Goal: Information Seeking & Learning: Learn about a topic

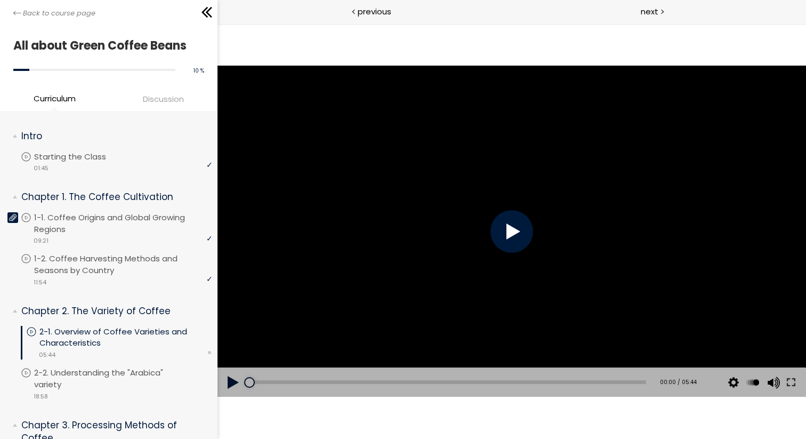
click at [523, 232] on div at bounding box center [511, 231] width 43 height 43
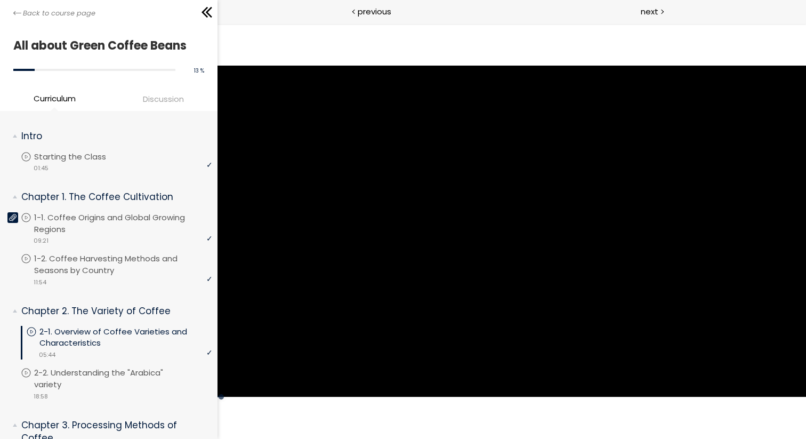
click at [521, 224] on div at bounding box center [511, 231] width 588 height 331
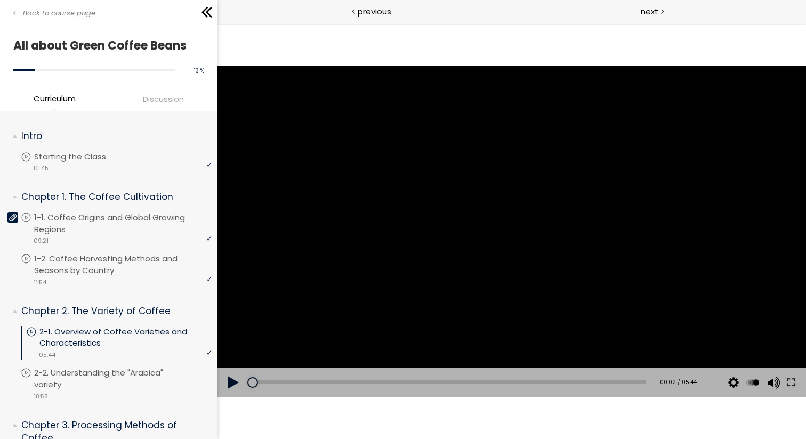
click at [377, 205] on div at bounding box center [511, 231] width 588 height 331
click at [491, 220] on div at bounding box center [511, 231] width 588 height 331
click at [390, 262] on div at bounding box center [511, 231] width 588 height 331
click at [544, 196] on div at bounding box center [511, 231] width 588 height 331
click at [447, 220] on div at bounding box center [511, 231] width 588 height 331
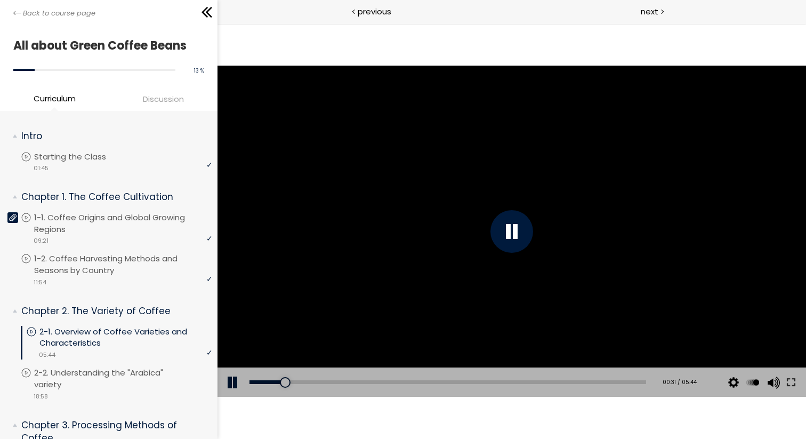
click at [475, 244] on div at bounding box center [511, 231] width 588 height 331
click at [630, 232] on div at bounding box center [511, 231] width 588 height 331
click at [503, 231] on div at bounding box center [511, 231] width 43 height 43
click at [536, 233] on div at bounding box center [511, 231] width 588 height 331
click at [345, 184] on div at bounding box center [511, 231] width 588 height 331
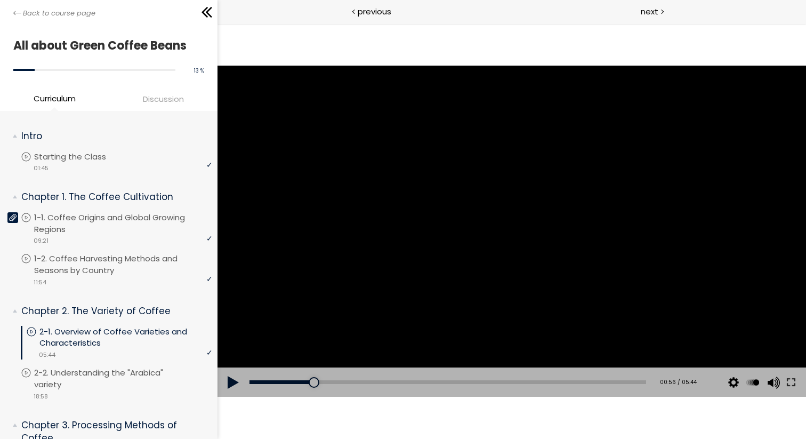
click at [392, 258] on div at bounding box center [511, 231] width 588 height 331
click at [517, 239] on div at bounding box center [511, 231] width 43 height 43
click at [419, 272] on div at bounding box center [511, 231] width 588 height 331
click at [510, 264] on div at bounding box center [511, 231] width 588 height 331
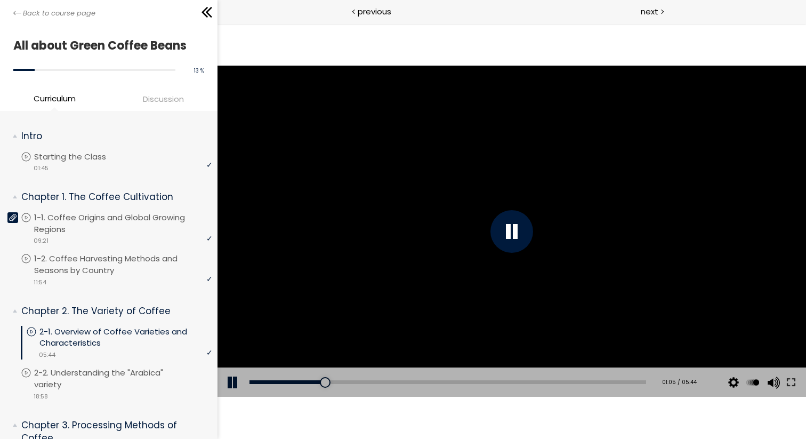
click at [354, 205] on div at bounding box center [511, 231] width 588 height 331
click at [353, 205] on div at bounding box center [511, 231] width 588 height 331
click at [440, 298] on div at bounding box center [511, 231] width 588 height 331
click at [375, 238] on div at bounding box center [511, 231] width 588 height 331
click at [518, 237] on div at bounding box center [511, 231] width 43 height 43
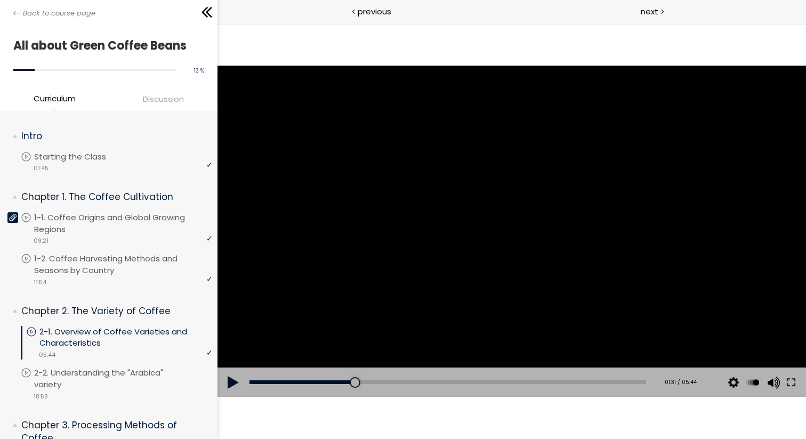
click at [409, 318] on div at bounding box center [511, 231] width 588 height 331
click at [521, 224] on div at bounding box center [511, 231] width 43 height 43
click at [382, 290] on div at bounding box center [511, 231] width 588 height 331
click at [504, 262] on div at bounding box center [511, 231] width 588 height 331
click at [510, 215] on div at bounding box center [511, 231] width 588 height 331
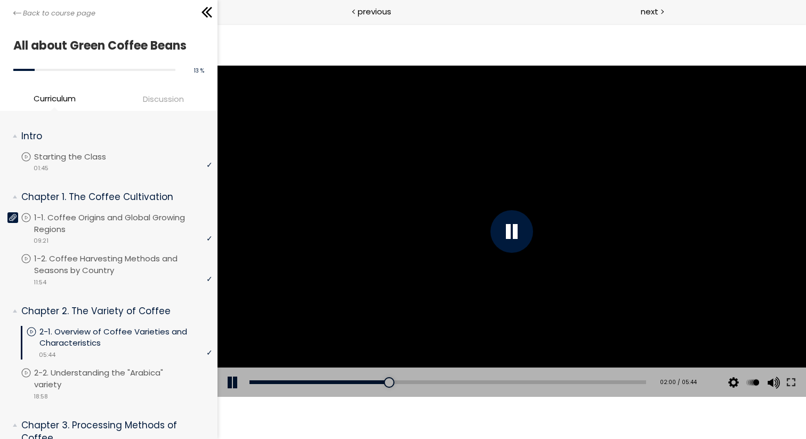
click at [529, 219] on div at bounding box center [511, 231] width 588 height 331
click at [342, 281] on div at bounding box center [511, 231] width 588 height 331
click at [417, 273] on div at bounding box center [511, 231] width 588 height 331
click at [414, 260] on div at bounding box center [511, 231] width 588 height 331
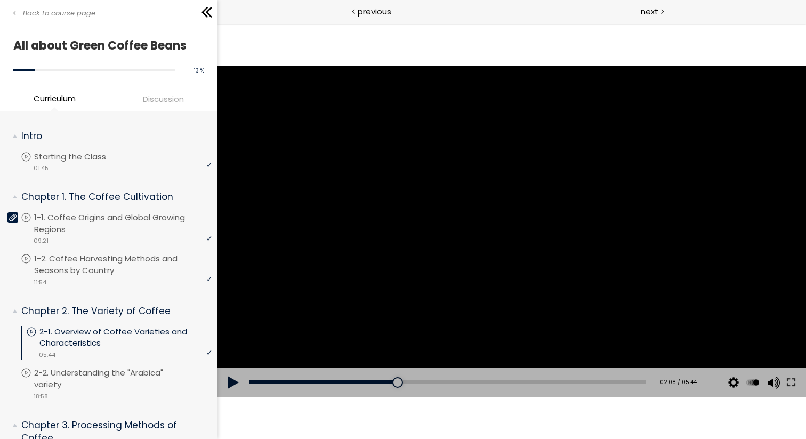
click at [525, 275] on div at bounding box center [511, 231] width 588 height 331
click at [659, 178] on div at bounding box center [511, 231] width 588 height 331
click at [456, 296] on div at bounding box center [511, 231] width 588 height 331
click at [330, 214] on div at bounding box center [511, 231] width 588 height 331
click at [472, 233] on div at bounding box center [511, 231] width 588 height 331
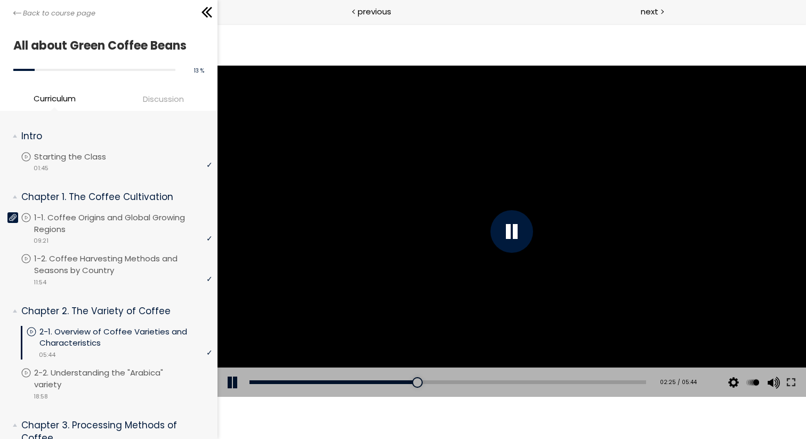
click at [354, 221] on div at bounding box center [511, 231] width 588 height 331
click at [349, 294] on div at bounding box center [511, 231] width 588 height 331
click at [506, 215] on div at bounding box center [511, 231] width 43 height 43
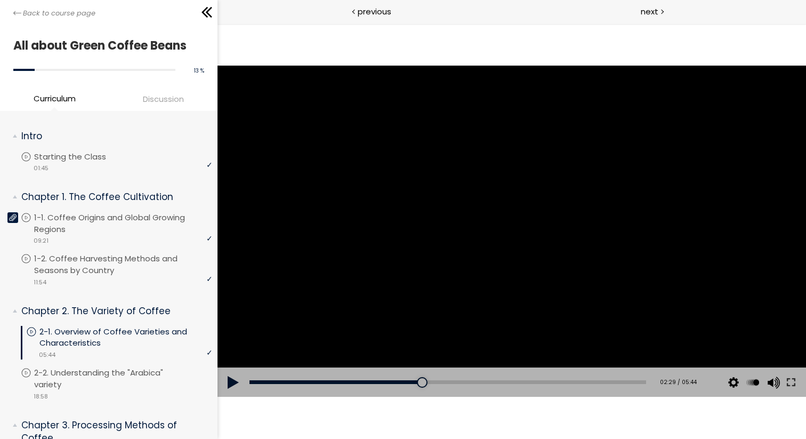
click at [332, 206] on div at bounding box center [511, 231] width 588 height 331
click at [403, 187] on div at bounding box center [511, 231] width 588 height 331
click at [372, 240] on div at bounding box center [511, 231] width 588 height 331
click at [370, 196] on div at bounding box center [511, 231] width 588 height 331
click at [466, 187] on div at bounding box center [511, 231] width 588 height 331
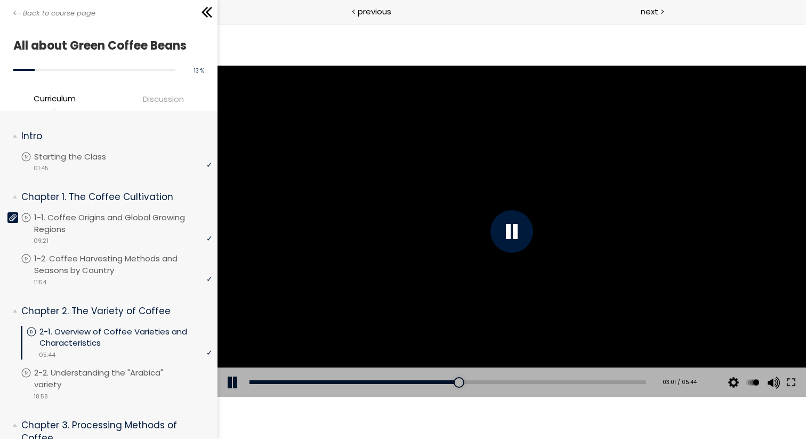
click at [466, 187] on div at bounding box center [511, 231] width 588 height 331
click at [552, 274] on div at bounding box center [511, 231] width 588 height 331
click at [564, 233] on div at bounding box center [511, 231] width 588 height 331
click at [518, 245] on div at bounding box center [511, 231] width 43 height 43
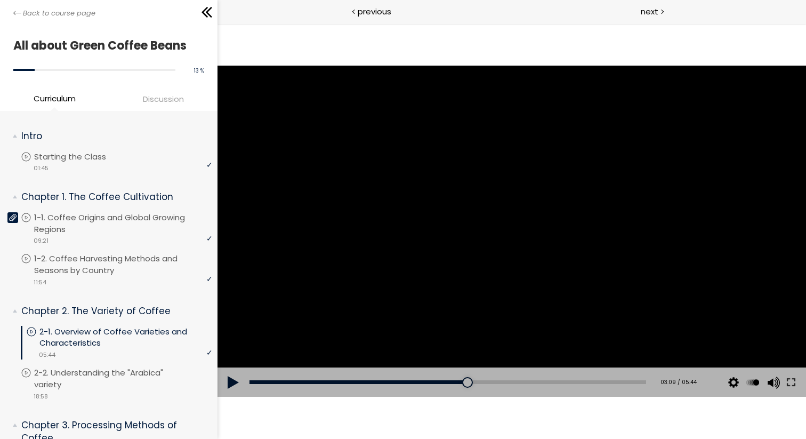
click at [326, 238] on div at bounding box center [511, 231] width 588 height 331
click at [422, 209] on div at bounding box center [511, 231] width 588 height 331
click at [423, 209] on div at bounding box center [511, 231] width 588 height 331
click at [417, 259] on div at bounding box center [511, 231] width 588 height 331
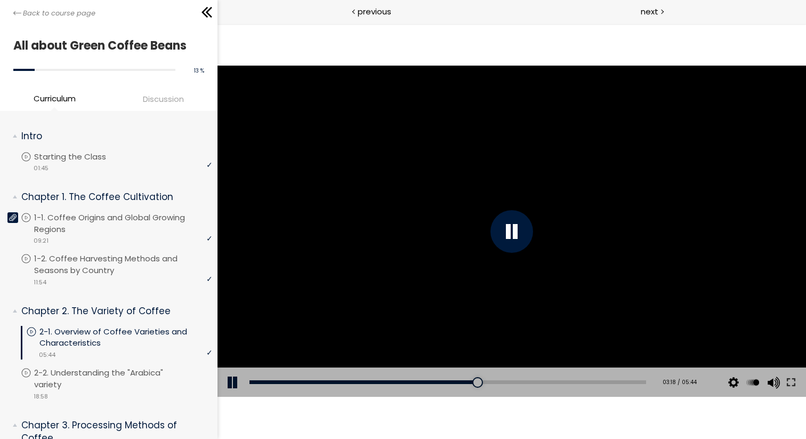
click at [427, 312] on div at bounding box center [511, 231] width 588 height 331
click at [486, 246] on div at bounding box center [511, 231] width 588 height 331
click at [544, 252] on div at bounding box center [511, 231] width 588 height 331
click at [510, 280] on div at bounding box center [511, 231] width 588 height 331
click at [421, 289] on div at bounding box center [511, 231] width 588 height 331
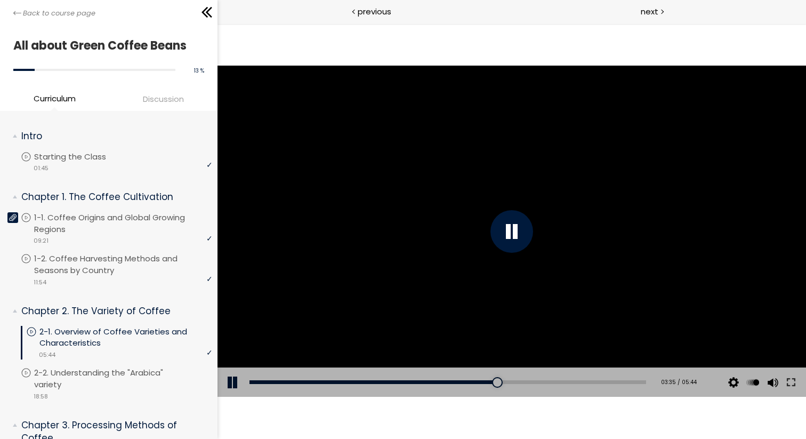
click at [445, 261] on div at bounding box center [511, 231] width 588 height 331
click at [483, 230] on div at bounding box center [511, 231] width 588 height 331
click at [488, 312] on div at bounding box center [511, 231] width 588 height 331
click at [468, 206] on div at bounding box center [511, 231] width 588 height 331
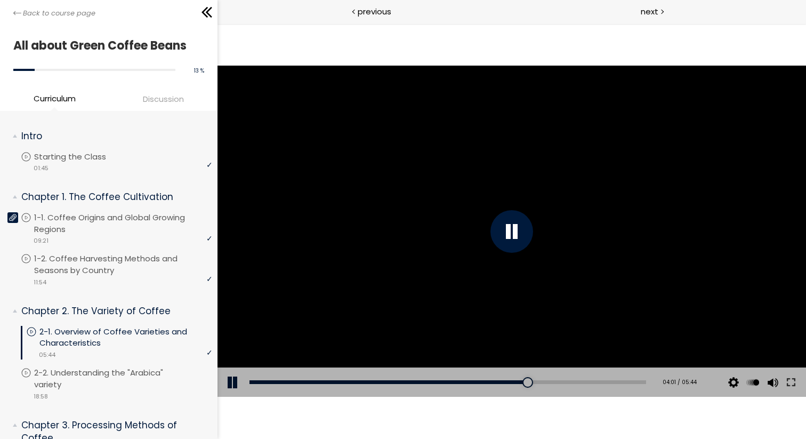
click at [468, 206] on div at bounding box center [511, 231] width 588 height 331
click at [379, 231] on div at bounding box center [511, 231] width 588 height 331
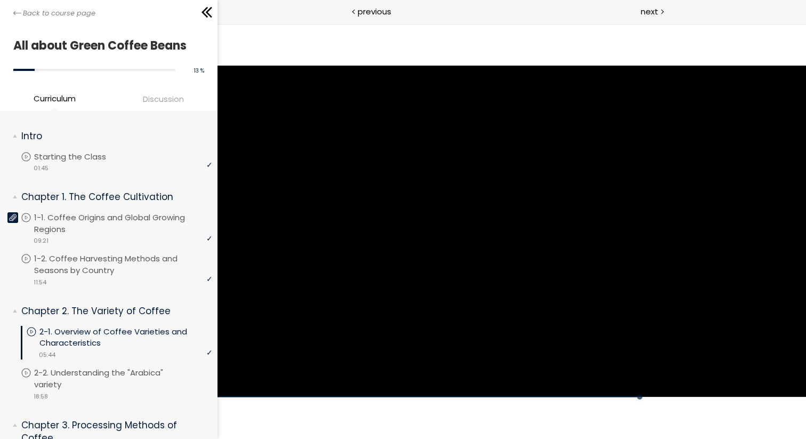
click at [379, 231] on div at bounding box center [511, 231] width 588 height 331
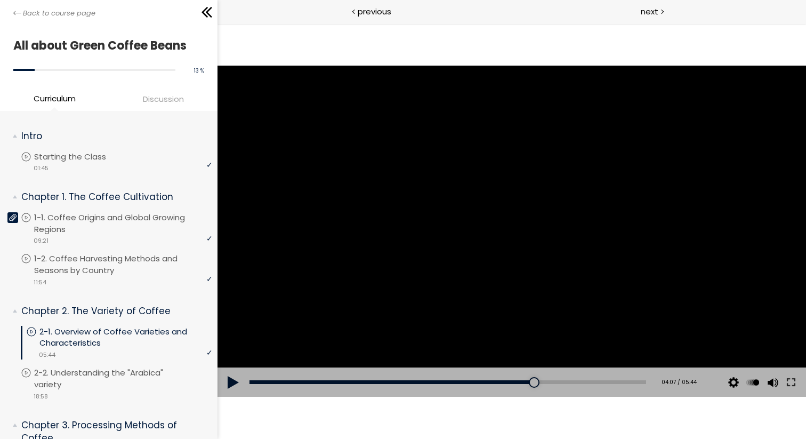
click at [560, 264] on div at bounding box center [511, 231] width 588 height 331
click at [563, 261] on div at bounding box center [511, 231] width 588 height 331
click at [520, 182] on div at bounding box center [511, 231] width 588 height 331
click at [522, 248] on div at bounding box center [511, 231] width 588 height 331
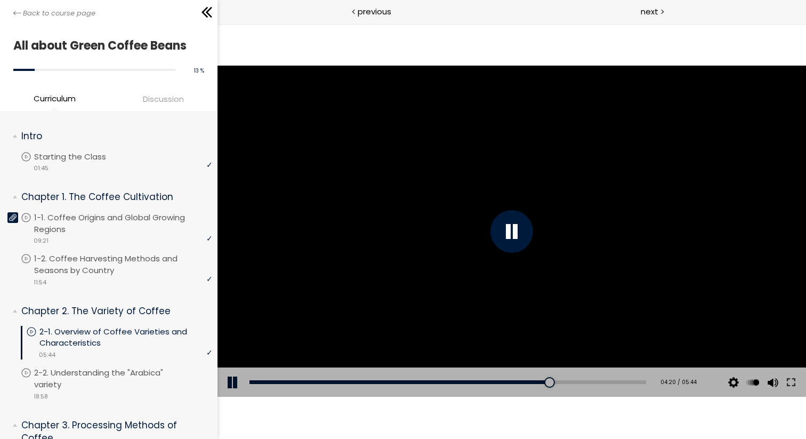
click at [522, 248] on div at bounding box center [511, 231] width 43 height 43
click at [497, 270] on div at bounding box center [511, 231] width 588 height 331
click at [497, 269] on div at bounding box center [511, 231] width 588 height 331
click at [534, 273] on div at bounding box center [511, 231] width 588 height 331
click at [581, 239] on div at bounding box center [511, 231] width 588 height 331
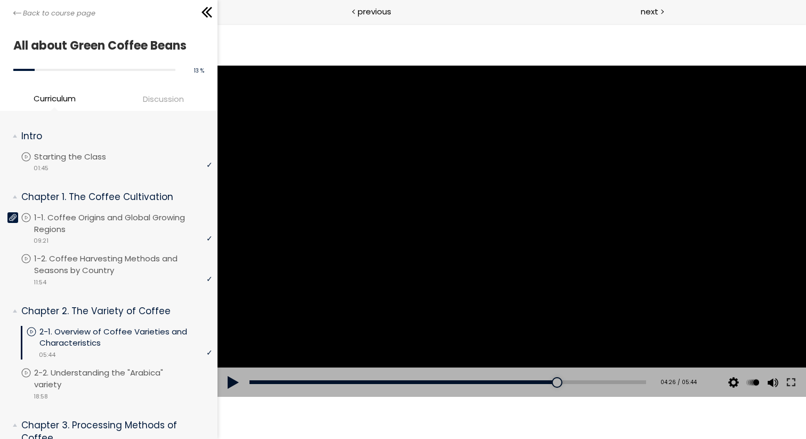
click at [571, 275] on div at bounding box center [511, 231] width 588 height 331
click at [573, 264] on div at bounding box center [511, 231] width 588 height 331
click at [608, 172] on div at bounding box center [511, 231] width 588 height 331
click at [618, 207] on div at bounding box center [511, 231] width 588 height 331
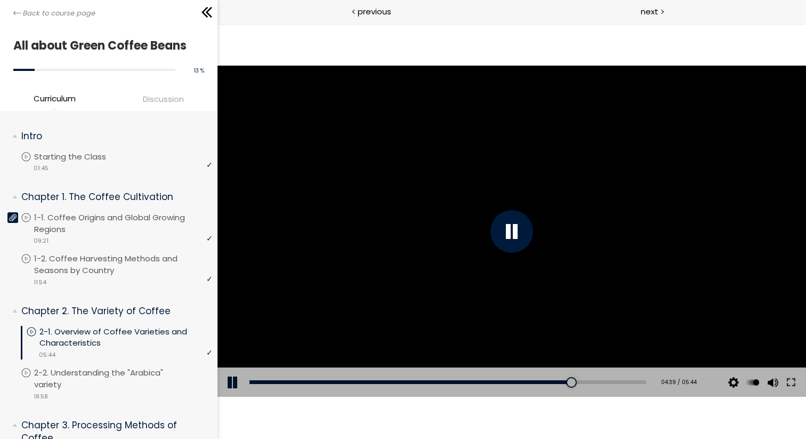
click at [618, 212] on div at bounding box center [511, 231] width 588 height 331
click at [427, 252] on div at bounding box center [511, 231] width 588 height 331
click at [423, 248] on div at bounding box center [511, 231] width 588 height 331
click at [492, 272] on div at bounding box center [511, 231] width 588 height 331
click at [448, 263] on div at bounding box center [511, 231] width 588 height 331
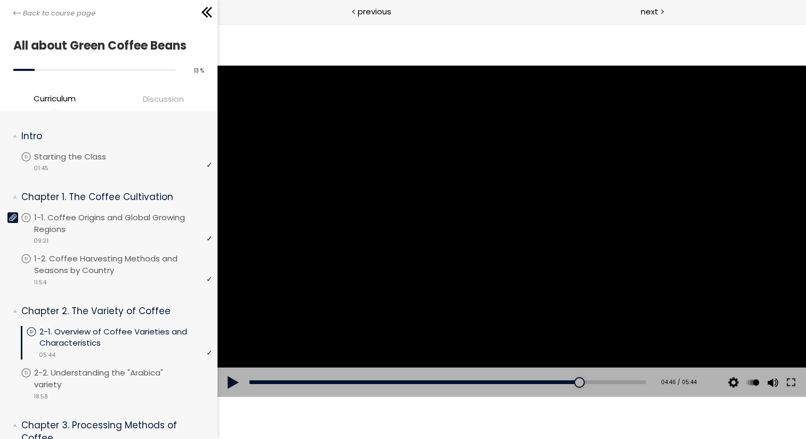
click at [338, 268] on div at bounding box center [511, 231] width 588 height 331
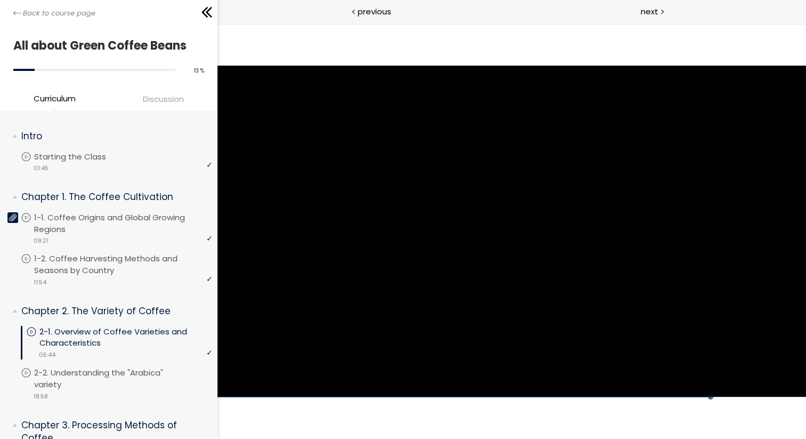
click at [338, 268] on div at bounding box center [511, 231] width 588 height 331
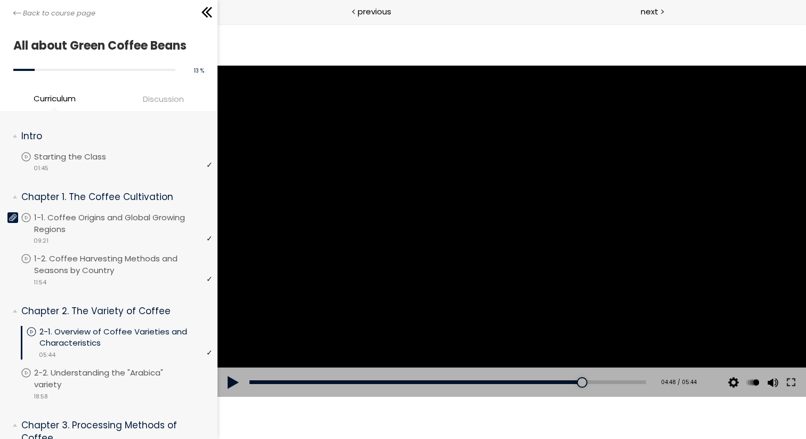
click at [637, 173] on div at bounding box center [511, 231] width 588 height 331
click at [631, 180] on div at bounding box center [511, 231] width 588 height 331
click at [579, 382] on div "04:52" at bounding box center [447, 382] width 397 height 4
click at [571, 303] on div at bounding box center [511, 231] width 588 height 331
click at [570, 303] on div at bounding box center [511, 231] width 588 height 331
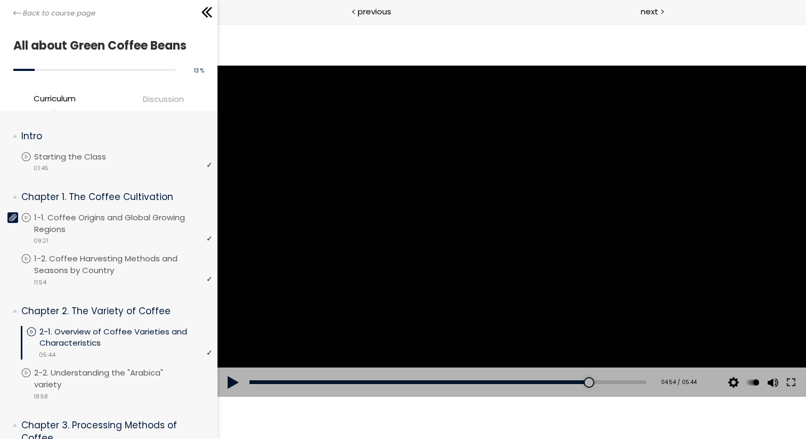
click at [448, 223] on div at bounding box center [511, 231] width 588 height 331
click at [467, 247] on div at bounding box center [511, 231] width 588 height 331
click at [593, 238] on div at bounding box center [511, 231] width 588 height 331
click at [417, 246] on div at bounding box center [511, 231] width 588 height 331
click at [505, 235] on div at bounding box center [511, 231] width 43 height 43
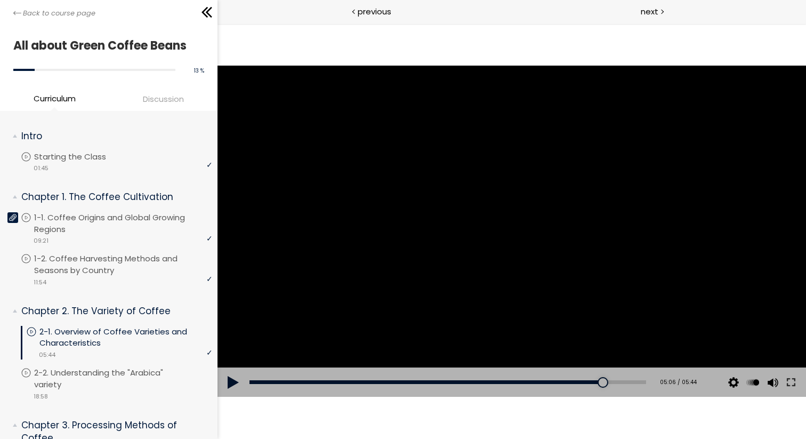
click at [569, 243] on div at bounding box center [511, 231] width 588 height 331
click at [547, 211] on div at bounding box center [511, 231] width 588 height 331
click at [426, 192] on div at bounding box center [511, 231] width 588 height 331
click at [390, 215] on div at bounding box center [511, 231] width 588 height 331
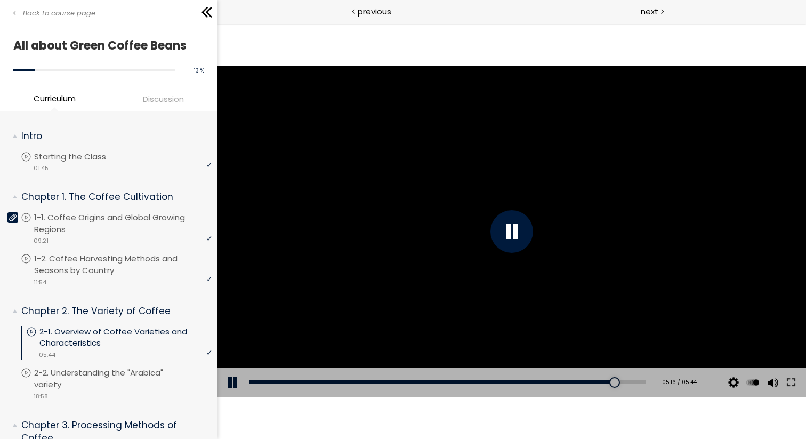
click at [390, 215] on div at bounding box center [511, 231] width 588 height 331
click at [456, 240] on div at bounding box center [511, 231] width 588 height 331
click at [480, 248] on div at bounding box center [511, 231] width 588 height 331
click at [643, 292] on div at bounding box center [511, 231] width 588 height 331
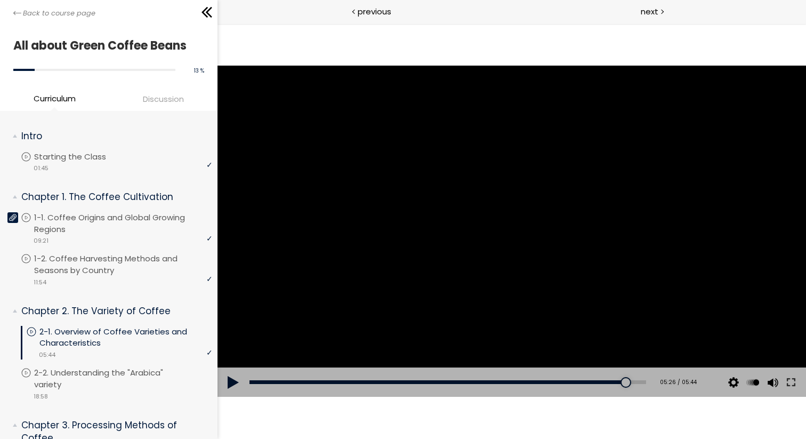
click at [480, 269] on div at bounding box center [511, 231] width 588 height 331
click at [515, 249] on div at bounding box center [511, 231] width 588 height 331
click at [515, 249] on div at bounding box center [511, 231] width 43 height 43
click at [524, 246] on div at bounding box center [511, 231] width 588 height 331
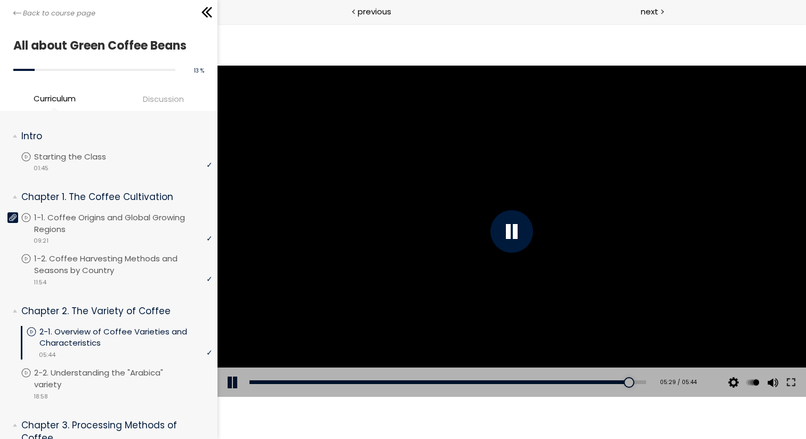
click at [524, 246] on div at bounding box center [511, 231] width 43 height 43
click at [492, 302] on div at bounding box center [511, 231] width 588 height 331
click at [517, 228] on div at bounding box center [511, 231] width 43 height 43
click at [115, 259] on p "1-2. Coffee Harvesting Methods and Seasons by Country" at bounding box center [126, 264] width 178 height 23
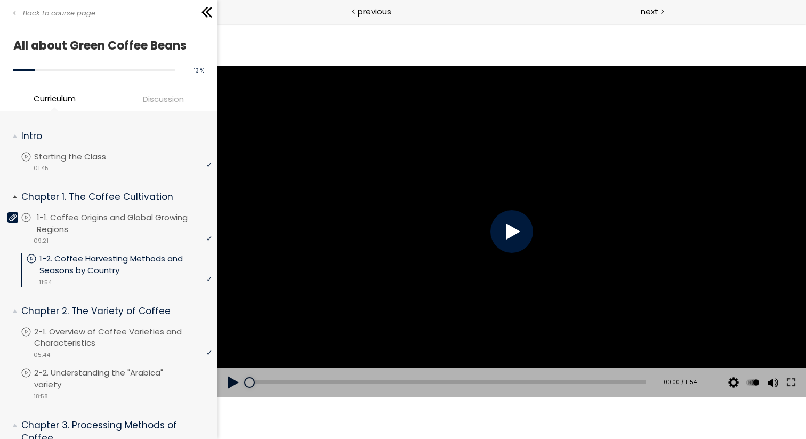
click at [14, 218] on icon at bounding box center [12, 217] width 7 height 7
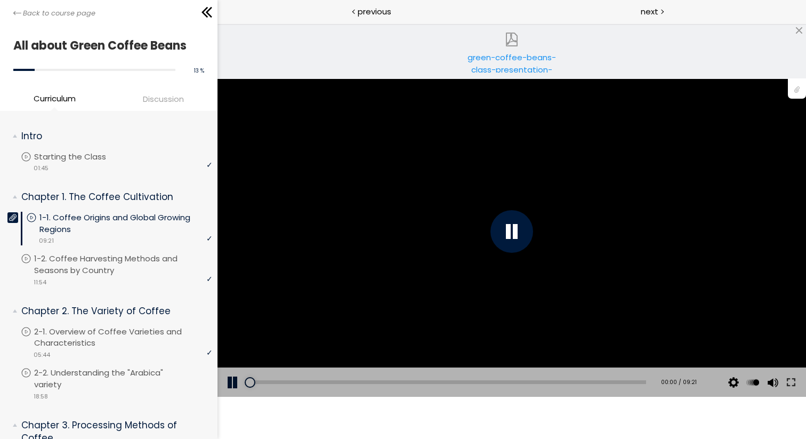
drag, startPoint x: 496, startPoint y: 49, endPoint x: 324, endPoint y: 59, distance: 173.0
click at [324, 59] on div "green-coffee-beans-class-presentation-file.pdf" at bounding box center [511, 50] width 588 height 55
click at [307, 207] on div at bounding box center [511, 231] width 588 height 331
click at [118, 374] on p "2-2. Understanding the "Arabica" variety" at bounding box center [126, 378] width 178 height 23
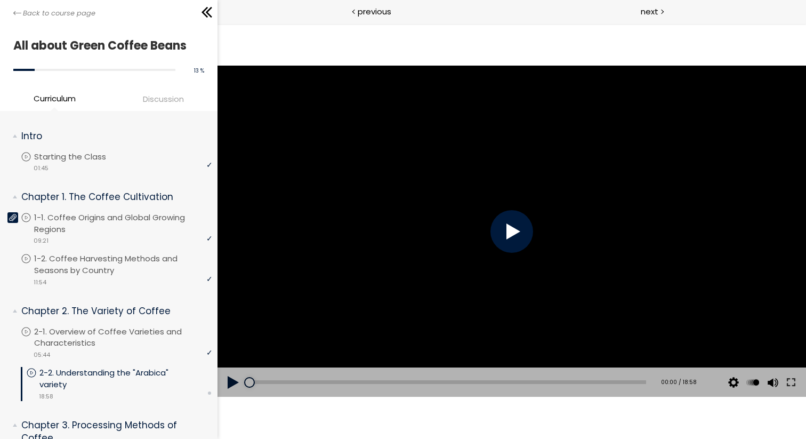
click at [510, 239] on div at bounding box center [511, 231] width 43 height 43
click at [510, 239] on div at bounding box center [511, 231] width 588 height 331
click at [513, 280] on div at bounding box center [511, 231] width 588 height 331
click at [506, 239] on div at bounding box center [511, 231] width 588 height 331
click at [489, 177] on div at bounding box center [511, 231] width 588 height 331
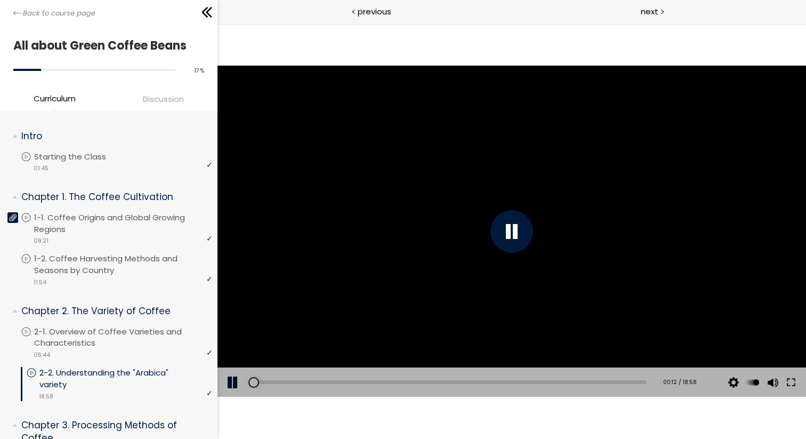
click at [490, 175] on div at bounding box center [511, 231] width 588 height 331
click at [500, 222] on div at bounding box center [511, 231] width 43 height 43
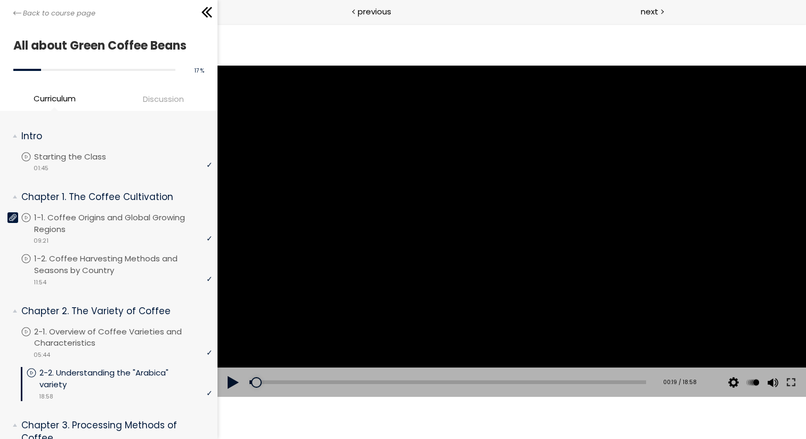
click at [376, 156] on div at bounding box center [511, 231] width 588 height 331
click at [509, 238] on div at bounding box center [511, 231] width 43 height 43
click at [509, 238] on div at bounding box center [511, 231] width 588 height 331
click at [512, 231] on div at bounding box center [511, 231] width 43 height 43
click at [429, 200] on div at bounding box center [511, 231] width 588 height 331
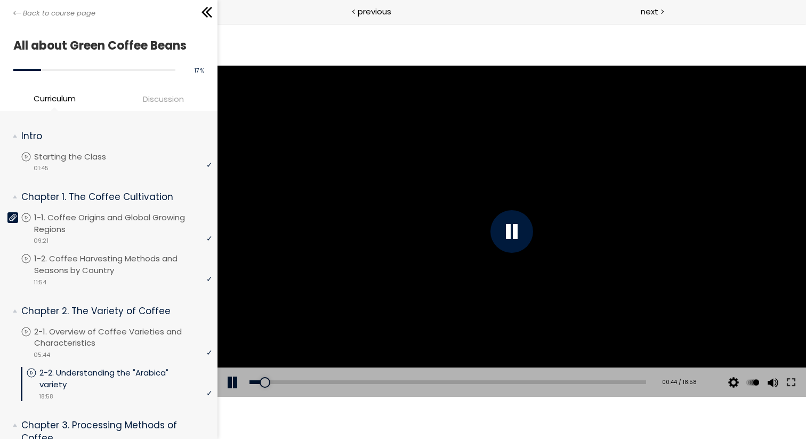
click at [522, 277] on div at bounding box center [511, 231] width 588 height 331
click at [426, 196] on div at bounding box center [511, 231] width 588 height 331
click at [467, 249] on div at bounding box center [511, 231] width 588 height 331
click at [543, 221] on div at bounding box center [511, 231] width 588 height 331
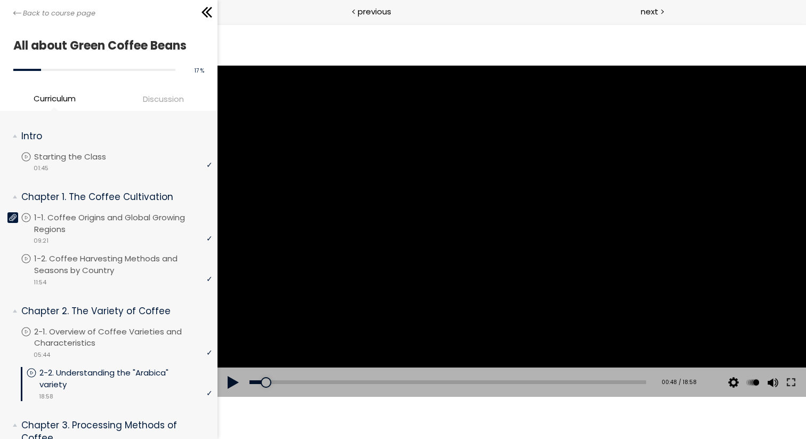
click at [461, 206] on div at bounding box center [511, 231] width 588 height 331
click at [439, 221] on div at bounding box center [511, 231] width 588 height 331
click at [649, 217] on div at bounding box center [511, 231] width 588 height 331
click at [556, 185] on div at bounding box center [511, 231] width 588 height 331
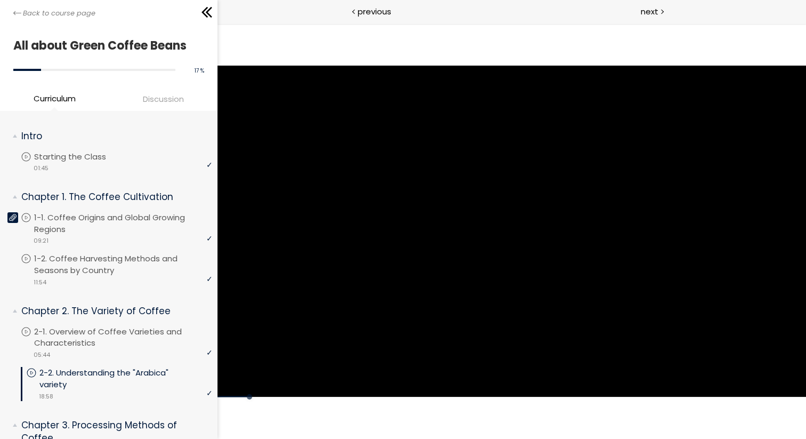
click at [556, 185] on div at bounding box center [511, 231] width 588 height 331
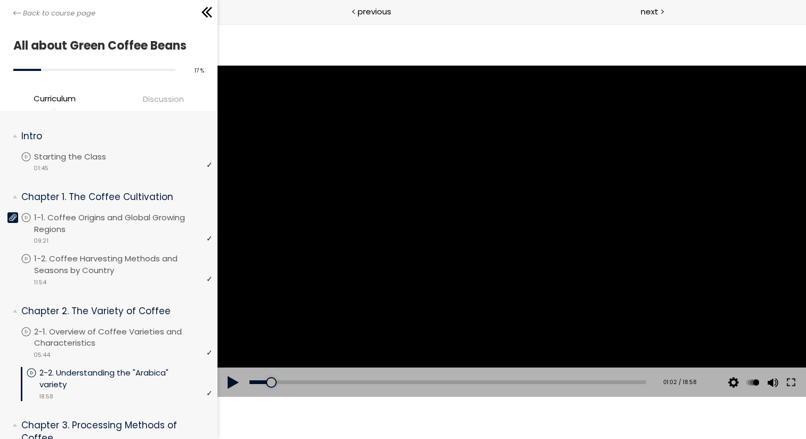
click at [592, 209] on div at bounding box center [511, 231] width 588 height 331
click at [565, 224] on div at bounding box center [511, 231] width 588 height 331
click at [402, 261] on div at bounding box center [511, 231] width 588 height 331
click at [566, 257] on div at bounding box center [511, 231] width 588 height 331
click at [563, 265] on div at bounding box center [511, 231] width 588 height 331
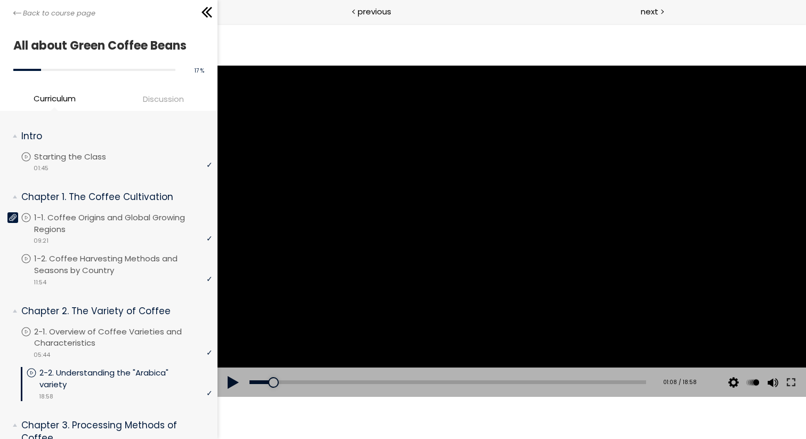
click at [626, 224] on div at bounding box center [511, 231] width 588 height 331
click at [379, 281] on div at bounding box center [511, 231] width 588 height 331
click at [418, 271] on div at bounding box center [511, 231] width 588 height 331
click at [366, 257] on div at bounding box center [511, 231] width 588 height 331
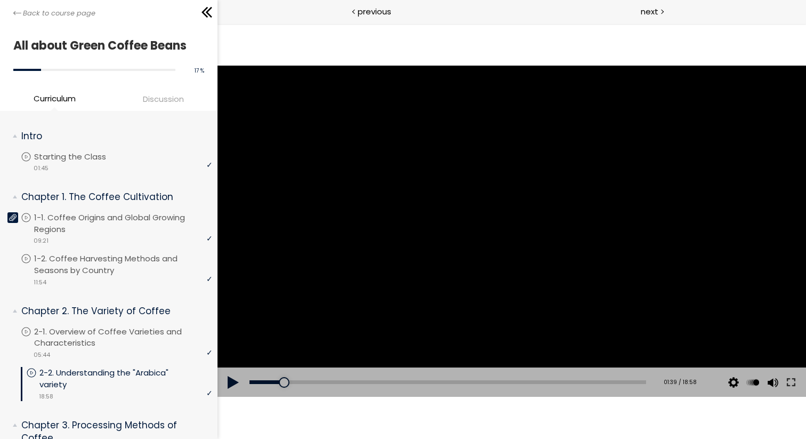
click at [430, 216] on div at bounding box center [511, 231] width 588 height 331
click at [581, 254] on div at bounding box center [511, 231] width 588 height 331
click at [407, 184] on div at bounding box center [511, 231] width 588 height 331
click at [412, 232] on div at bounding box center [511, 231] width 588 height 331
click at [413, 256] on div at bounding box center [511, 231] width 588 height 331
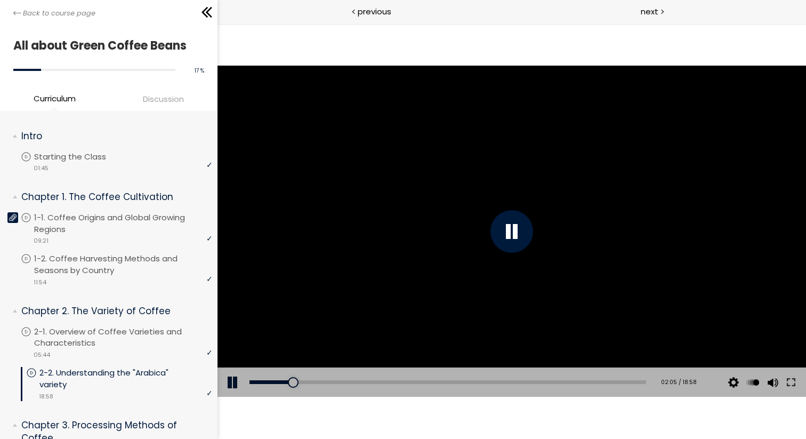
click at [494, 212] on div at bounding box center [511, 231] width 588 height 331
click at [425, 289] on div at bounding box center [511, 231] width 588 height 331
click at [455, 235] on div at bounding box center [511, 231] width 588 height 331
click at [335, 255] on div at bounding box center [511, 231] width 588 height 331
click at [415, 285] on div at bounding box center [511, 231] width 588 height 331
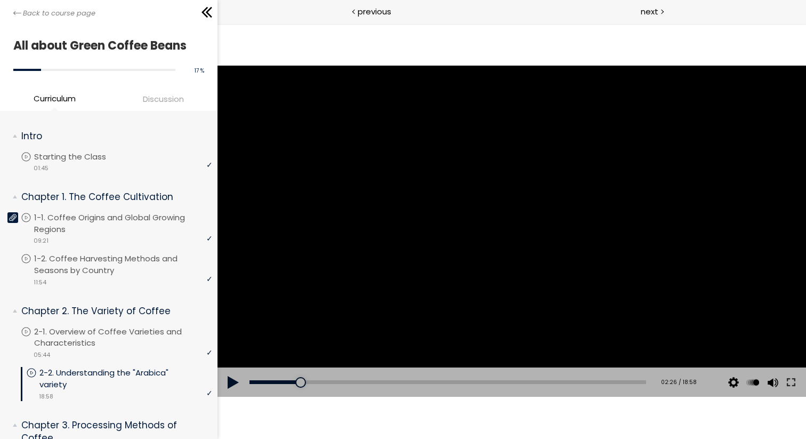
click at [361, 199] on div at bounding box center [511, 231] width 588 height 331
click at [490, 278] on div at bounding box center [511, 231] width 588 height 331
click at [303, 227] on div at bounding box center [511, 231] width 588 height 331
click at [341, 270] on div at bounding box center [511, 231] width 588 height 331
click at [443, 232] on div at bounding box center [511, 231] width 588 height 331
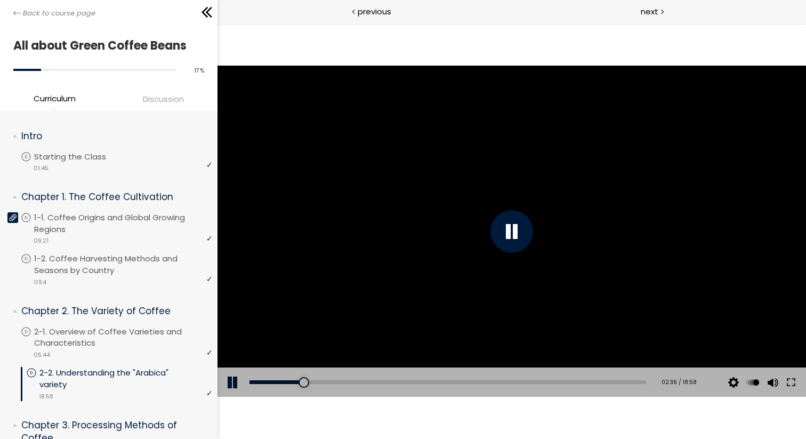
click at [443, 232] on div at bounding box center [511, 231] width 588 height 331
click at [523, 188] on div at bounding box center [511, 231] width 588 height 331
click at [573, 219] on div at bounding box center [511, 231] width 588 height 331
click at [550, 251] on div at bounding box center [511, 231] width 588 height 331
click at [528, 202] on div at bounding box center [511, 231] width 588 height 331
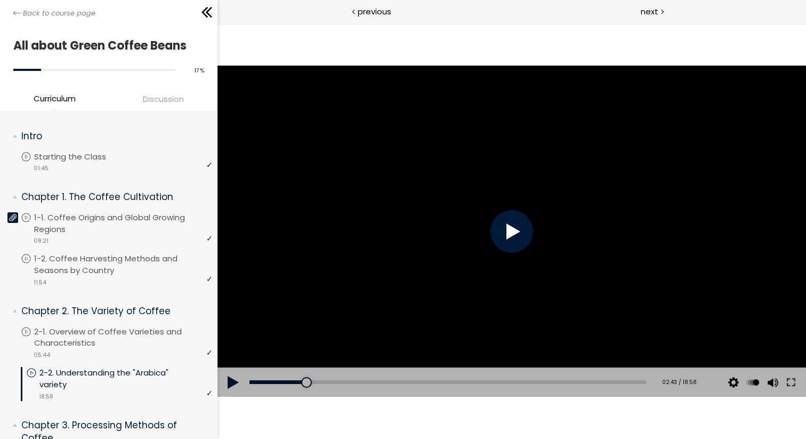
click at [528, 202] on div at bounding box center [511, 231] width 588 height 331
click at [568, 284] on div at bounding box center [511, 231] width 588 height 331
click at [561, 220] on div at bounding box center [511, 231] width 588 height 331
click at [649, 239] on div at bounding box center [511, 231] width 588 height 331
click at [648, 239] on div at bounding box center [511, 231] width 588 height 331
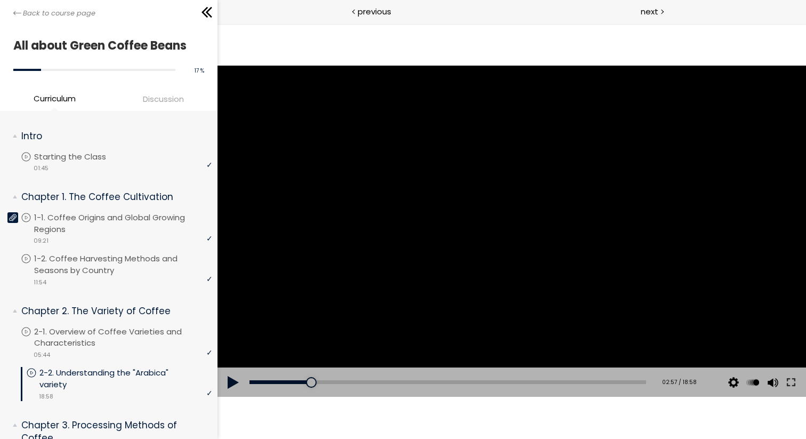
click at [429, 234] on div at bounding box center [511, 231] width 588 height 331
click at [459, 253] on div at bounding box center [511, 231] width 588 height 331
click at [503, 257] on div at bounding box center [511, 231] width 588 height 331
click at [383, 240] on div at bounding box center [511, 231] width 588 height 331
click at [459, 255] on div at bounding box center [511, 231] width 588 height 331
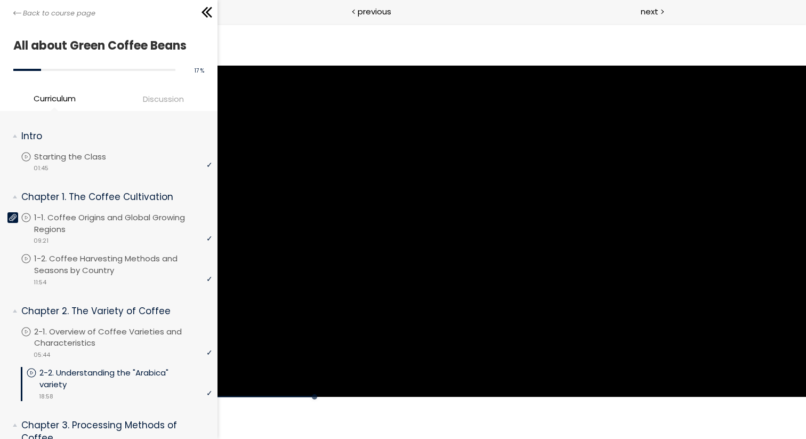
click at [459, 255] on div at bounding box center [511, 231] width 588 height 331
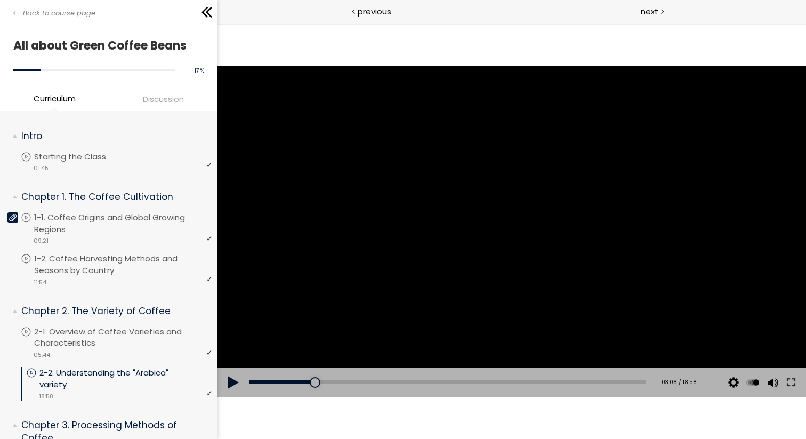
click at [513, 278] on div at bounding box center [511, 231] width 588 height 331
click at [503, 271] on div at bounding box center [511, 231] width 588 height 331
click at [406, 284] on div at bounding box center [511, 231] width 588 height 331
click at [399, 230] on div at bounding box center [511, 231] width 588 height 331
click at [567, 181] on div at bounding box center [511, 231] width 588 height 331
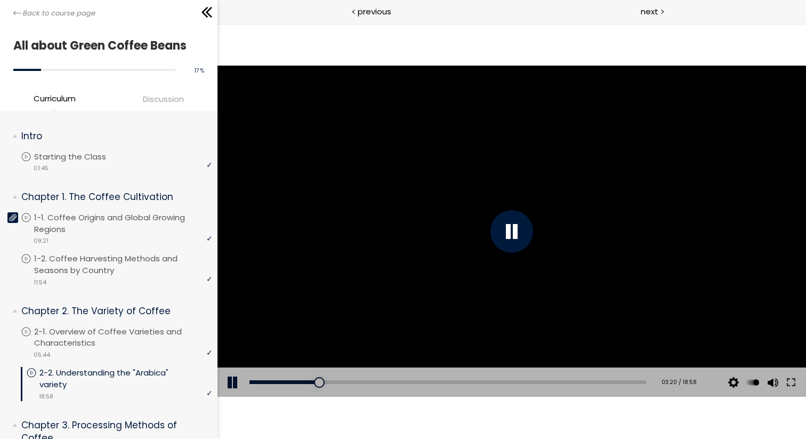
click at [567, 181] on div at bounding box center [511, 231] width 588 height 331
click at [428, 305] on div at bounding box center [511, 231] width 588 height 331
click at [515, 222] on div at bounding box center [511, 231] width 43 height 43
click at [436, 271] on div at bounding box center [511, 231] width 588 height 331
click at [422, 265] on div at bounding box center [511, 231] width 588 height 331
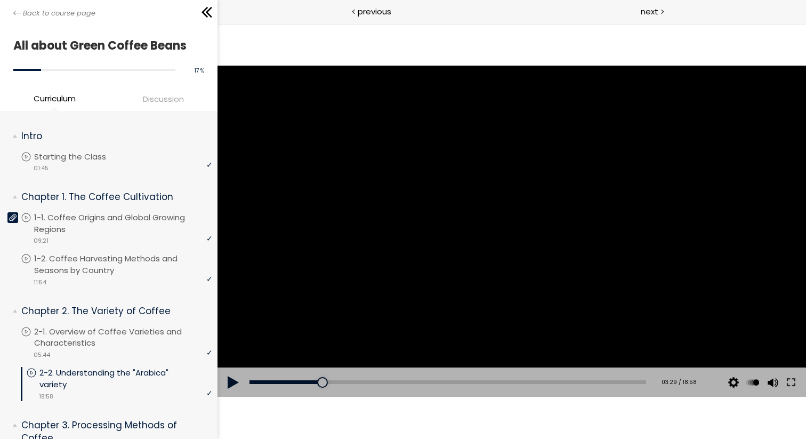
click at [543, 316] on div at bounding box center [511, 231] width 588 height 331
click at [631, 249] on div at bounding box center [511, 231] width 588 height 331
click at [575, 283] on div at bounding box center [511, 231] width 588 height 331
click at [475, 281] on div at bounding box center [511, 231] width 588 height 331
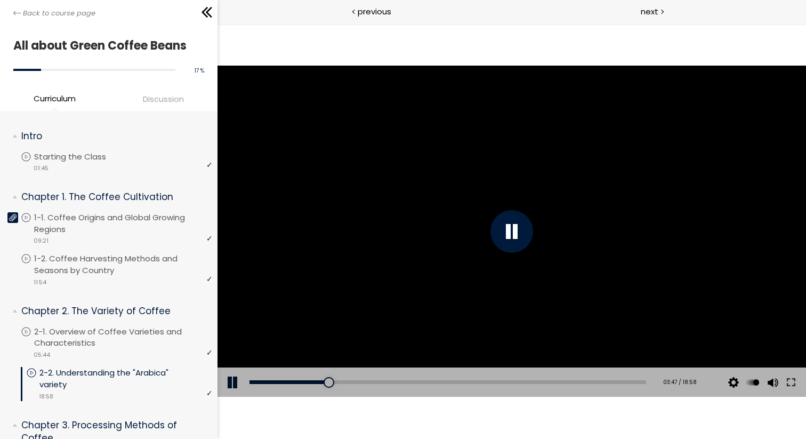
click at [405, 267] on div at bounding box center [511, 231] width 588 height 331
click at [346, 258] on div at bounding box center [511, 231] width 588 height 331
click at [389, 193] on div at bounding box center [511, 231] width 588 height 331
click at [661, 247] on div at bounding box center [511, 231] width 588 height 331
click at [635, 232] on div at bounding box center [511, 231] width 588 height 331
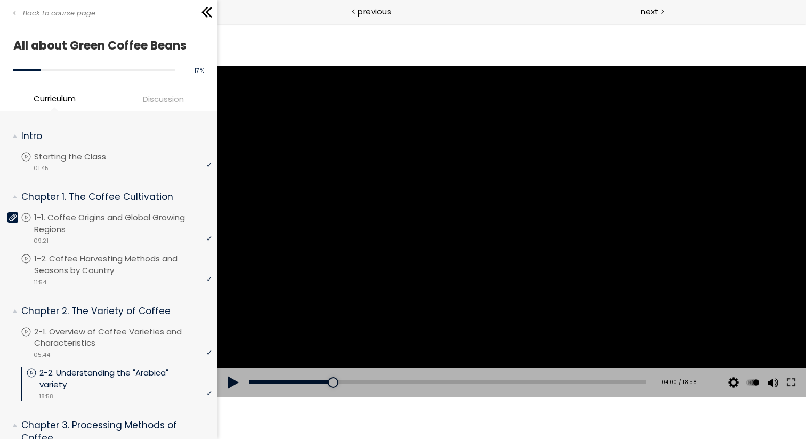
click at [649, 214] on div at bounding box center [511, 231] width 588 height 331
click at [654, 219] on div at bounding box center [511, 231] width 588 height 331
click at [481, 236] on div at bounding box center [511, 231] width 588 height 331
click at [576, 278] on div at bounding box center [511, 231] width 588 height 331
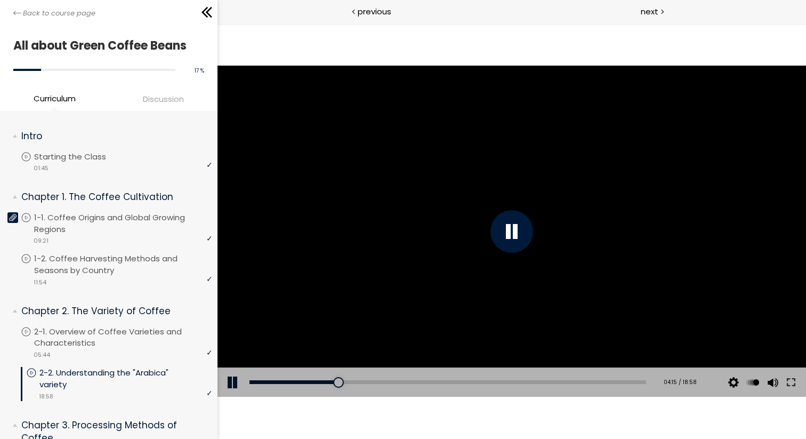
click at [577, 244] on div at bounding box center [511, 231] width 588 height 331
click at [519, 38] on div "The video is loading... Click for sound @keyframes VOLUME_SMALL_WAVE_FLASH { 0%…" at bounding box center [511, 230] width 588 height 415
click at [539, 216] on div at bounding box center [511, 231] width 588 height 331
click at [531, 294] on div at bounding box center [511, 231] width 588 height 331
click at [497, 270] on div at bounding box center [511, 231] width 588 height 331
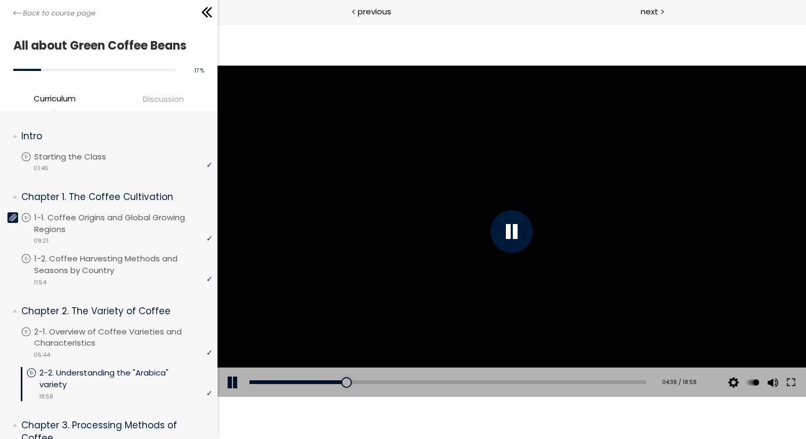
click at [438, 206] on div at bounding box center [511, 231] width 588 height 331
click at [475, 231] on div at bounding box center [511, 231] width 588 height 331
click at [699, 275] on div at bounding box center [511, 231] width 588 height 331
click at [503, 232] on div at bounding box center [511, 231] width 43 height 43
click at [473, 213] on div at bounding box center [511, 231] width 588 height 331
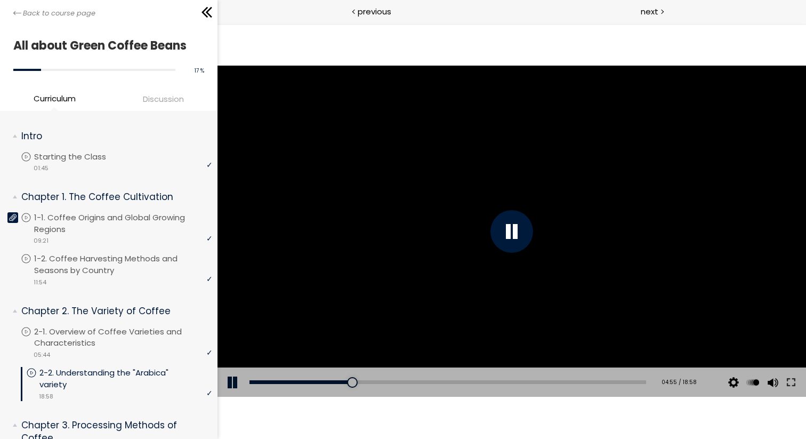
click at [476, 260] on div at bounding box center [511, 231] width 588 height 331
click at [510, 232] on div at bounding box center [511, 231] width 43 height 43
click at [500, 238] on div at bounding box center [511, 231] width 43 height 43
